Goal: Task Accomplishment & Management: Manage account settings

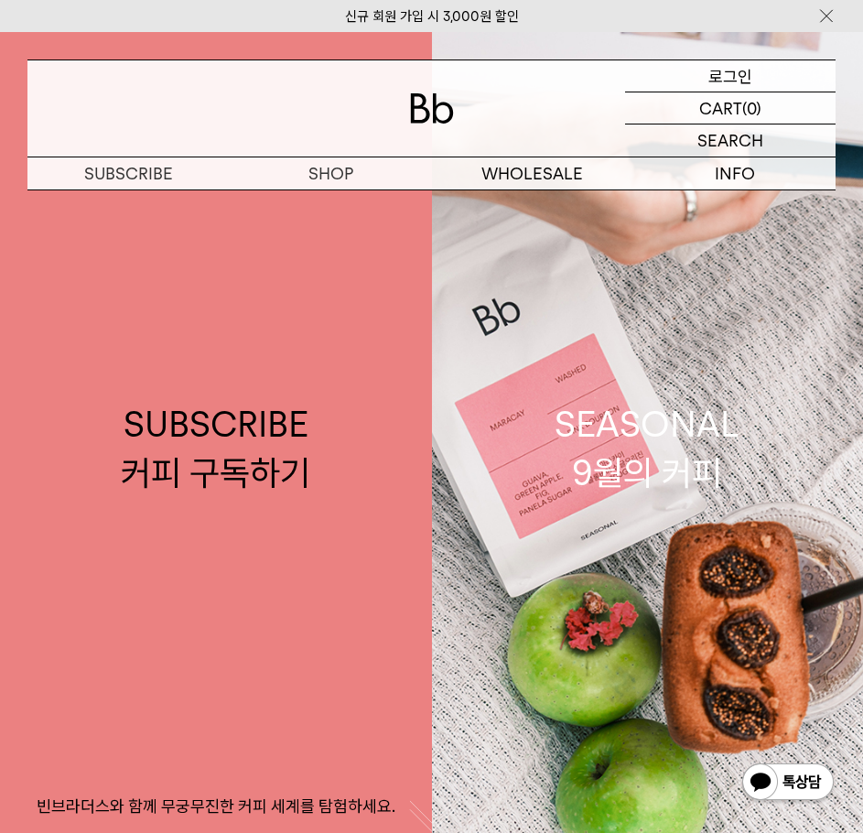
drag, startPoint x: 732, startPoint y: 73, endPoint x: 722, endPoint y: 95, distance: 24.2
click at [732, 73] on p "로그인" at bounding box center [730, 75] width 44 height 31
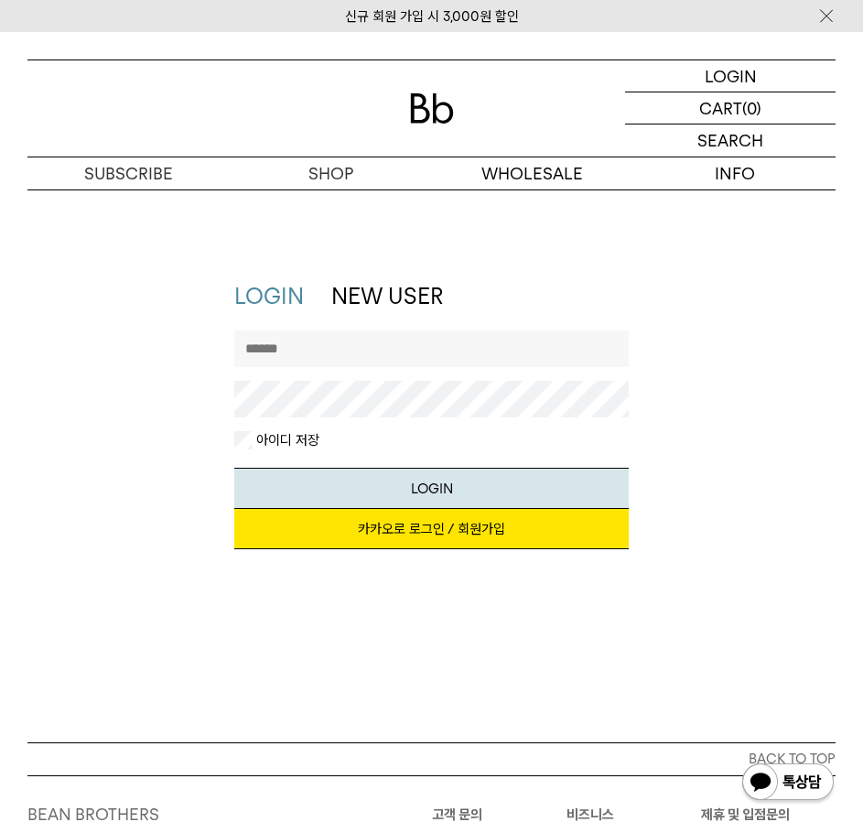
click at [450, 524] on link "카카오로 로그인 / 회원가입" at bounding box center [431, 529] width 395 height 40
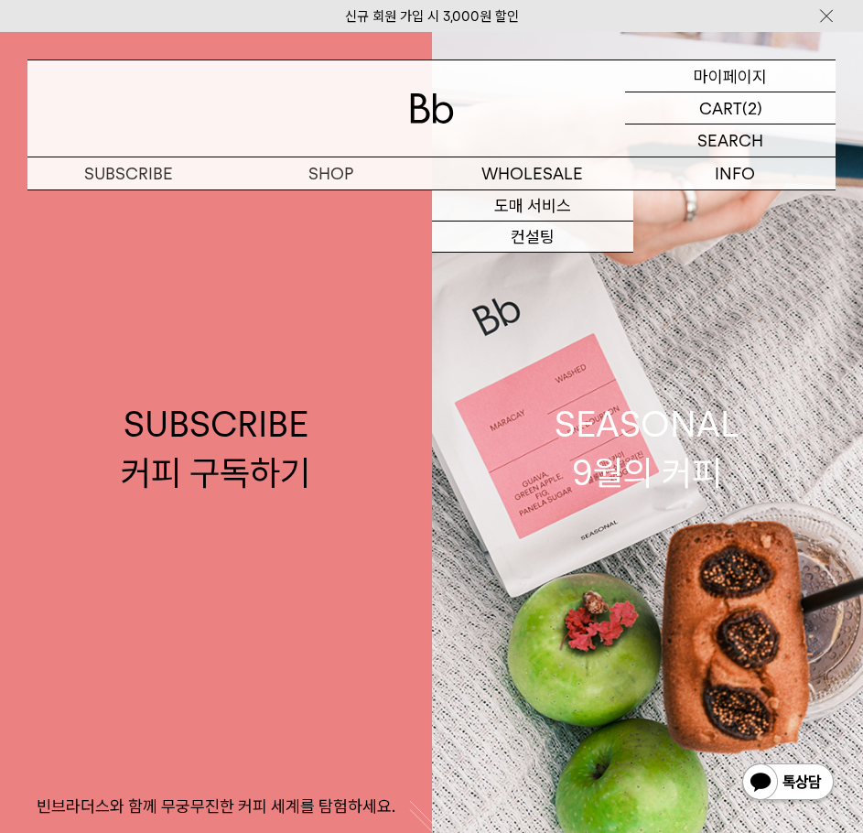
click at [757, 80] on p "마이페이지" at bounding box center [730, 75] width 73 height 31
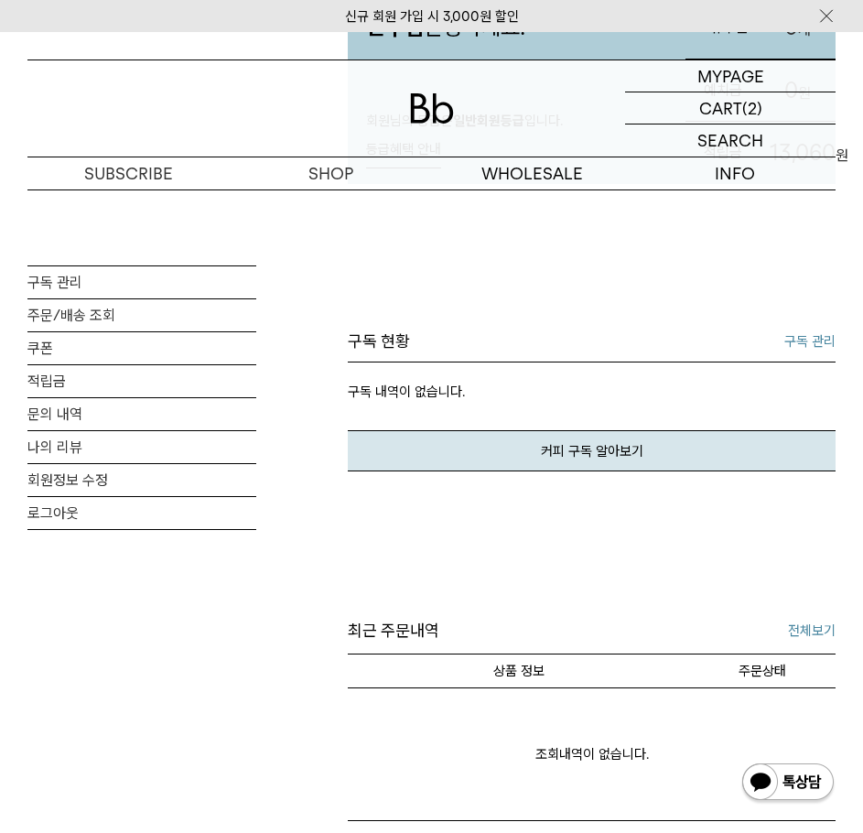
scroll to position [275, 0]
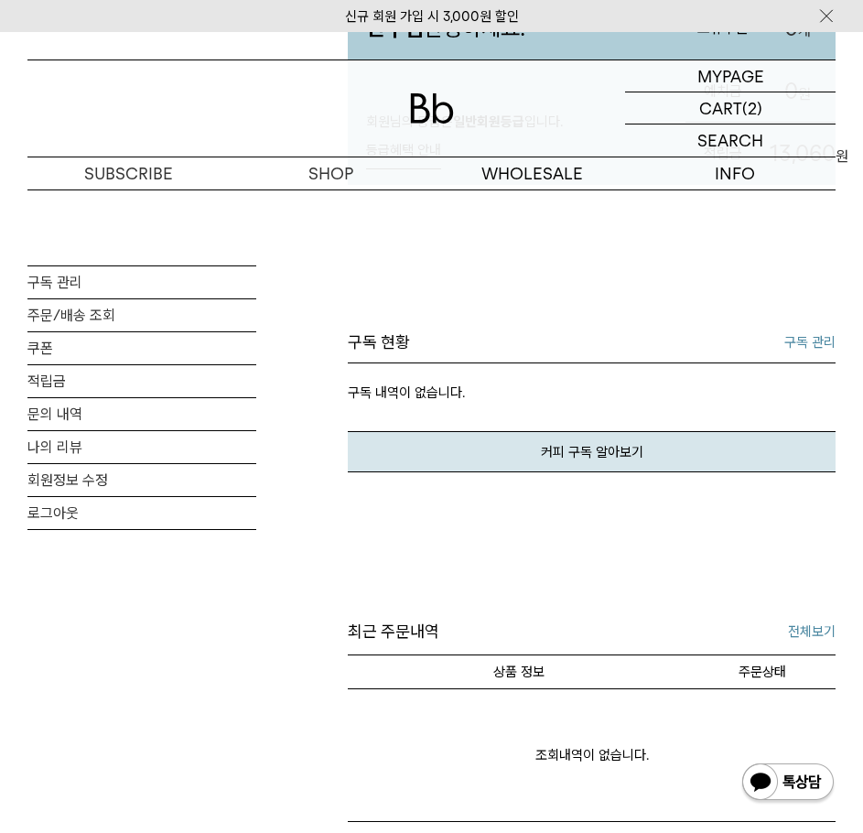
click at [812, 353] on link "구독 관리" at bounding box center [809, 342] width 51 height 22
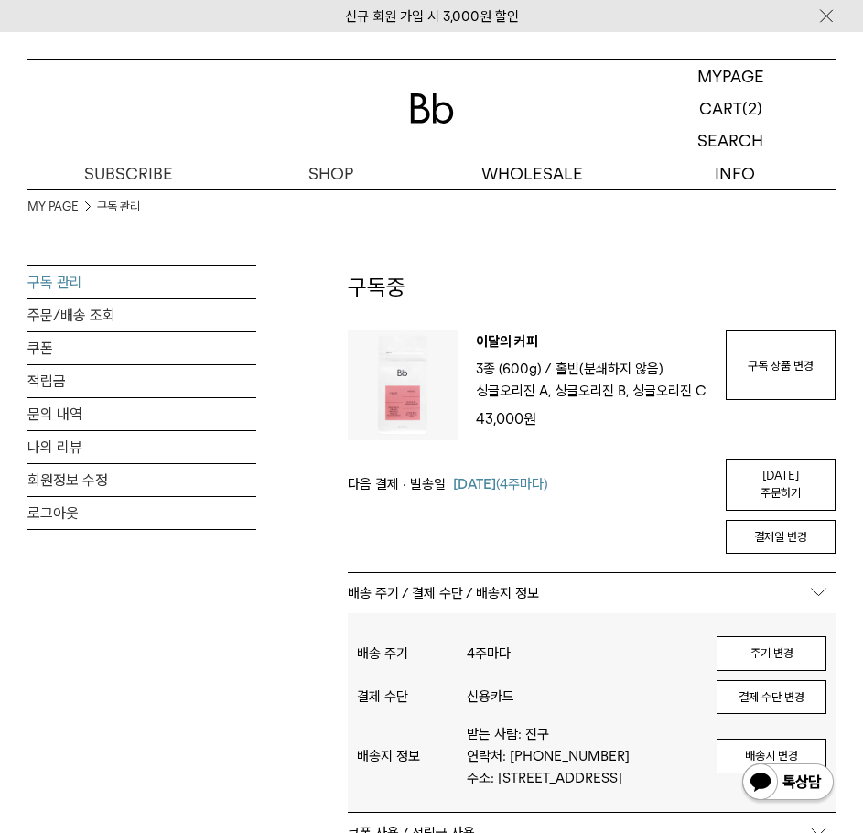
click at [449, 106] on img at bounding box center [432, 108] width 44 height 30
